Goal: Task Accomplishment & Management: Complete application form

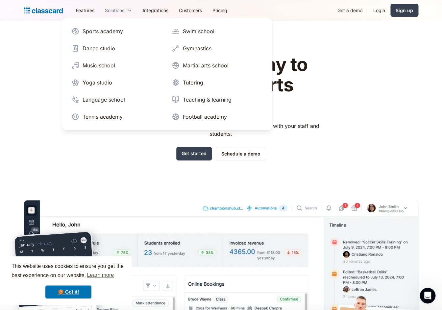
click at [124, 11] on div "Solutions" at bounding box center [114, 10] width 19 height 7
click at [109, 32] on div "Sports academy" at bounding box center [103, 31] width 40 height 8
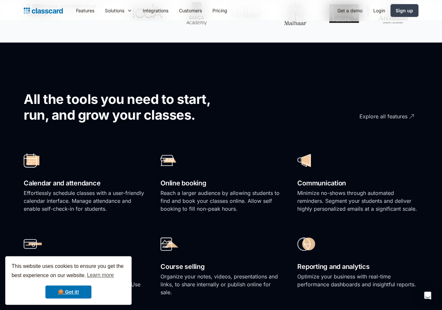
scroll to position [405, 0]
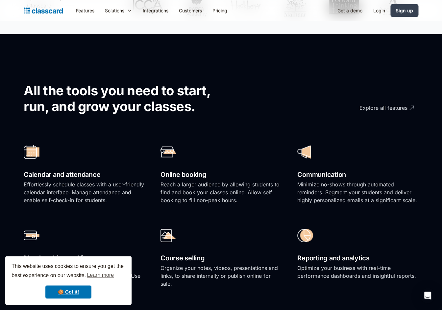
click at [182, 174] on h2 "Online booking" at bounding box center [220, 175] width 121 height 12
click at [178, 160] on div at bounding box center [220, 151] width 121 height 23
click at [167, 151] on img at bounding box center [166, 151] width 13 height 11
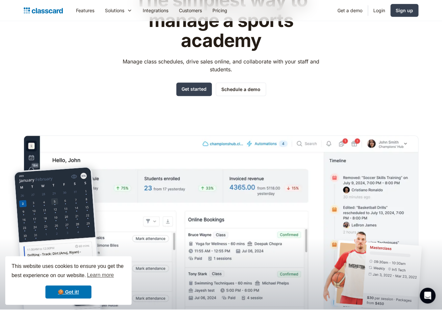
scroll to position [0, 0]
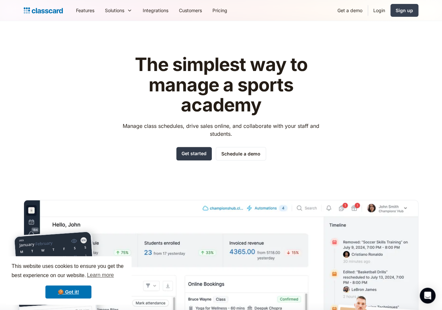
click at [203, 153] on link "Get started" at bounding box center [194, 153] width 36 height 13
